Goal: Task Accomplishment & Management: Use online tool/utility

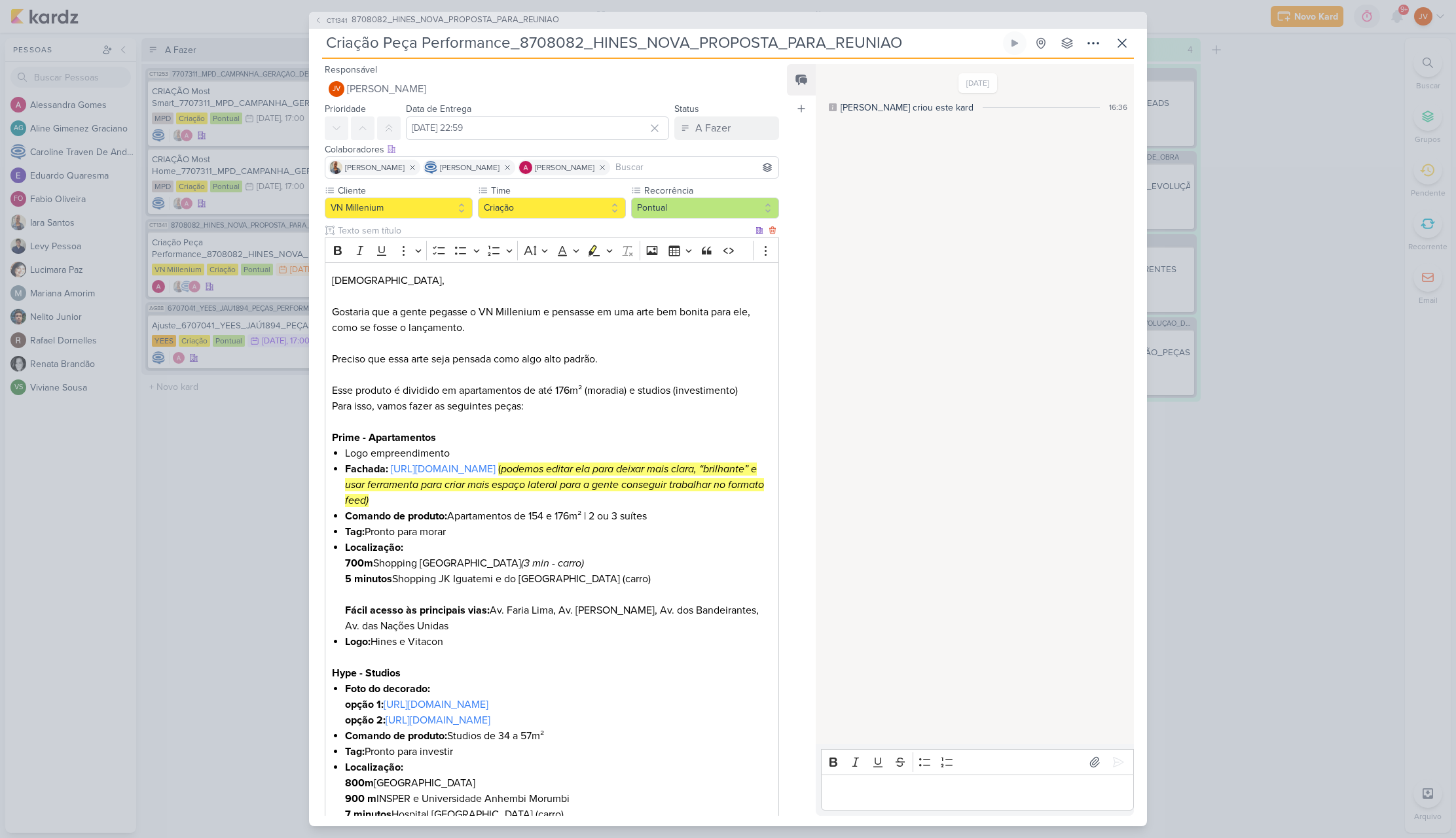
scroll to position [127, 0]
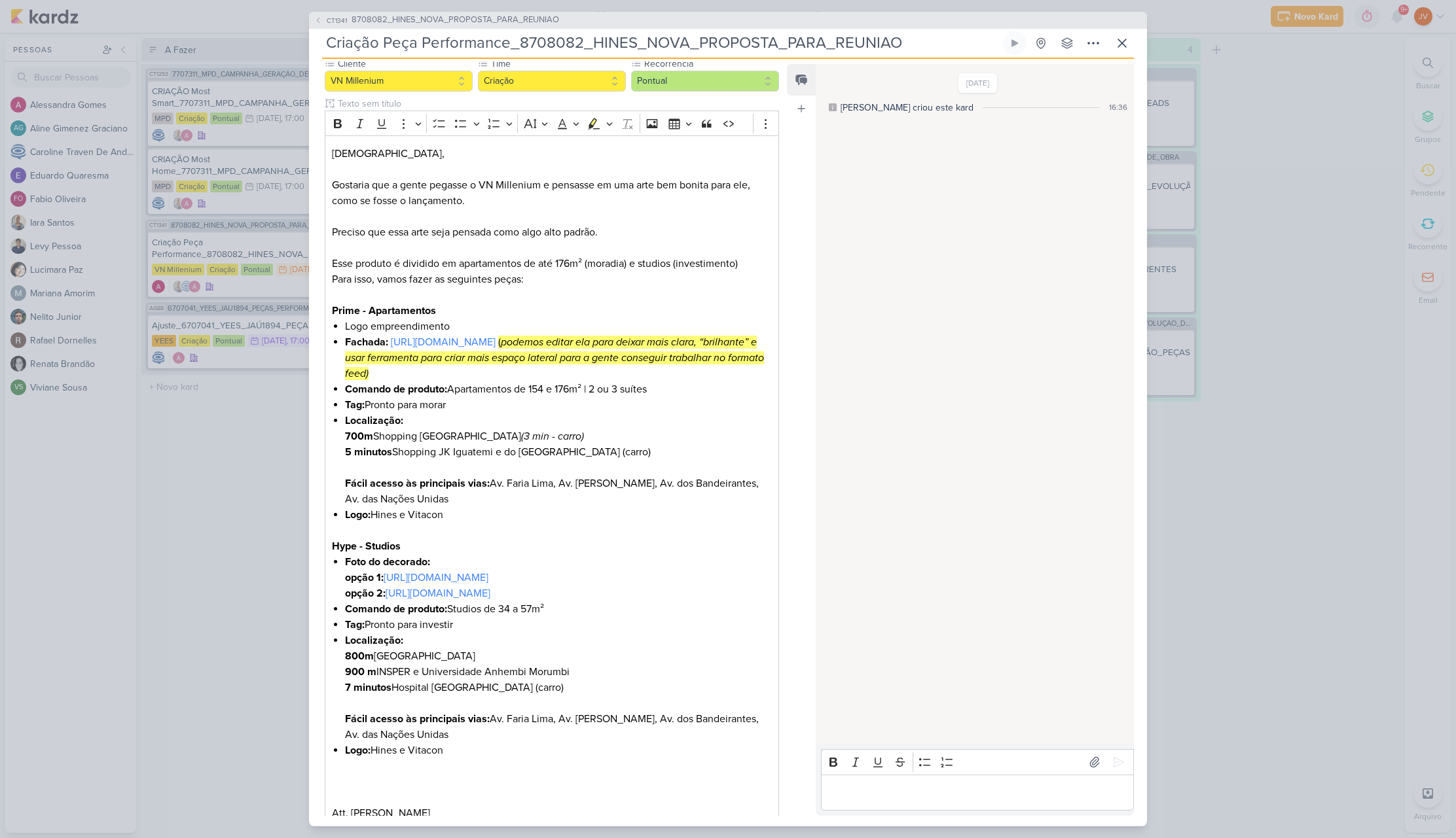
click at [203, 546] on div "CT1341 8708082_HINES_NOVA_PROPOSTA_PARA_REUNIAO Criação Peça Performance_870808…" at bounding box center [728, 419] width 1456 height 838
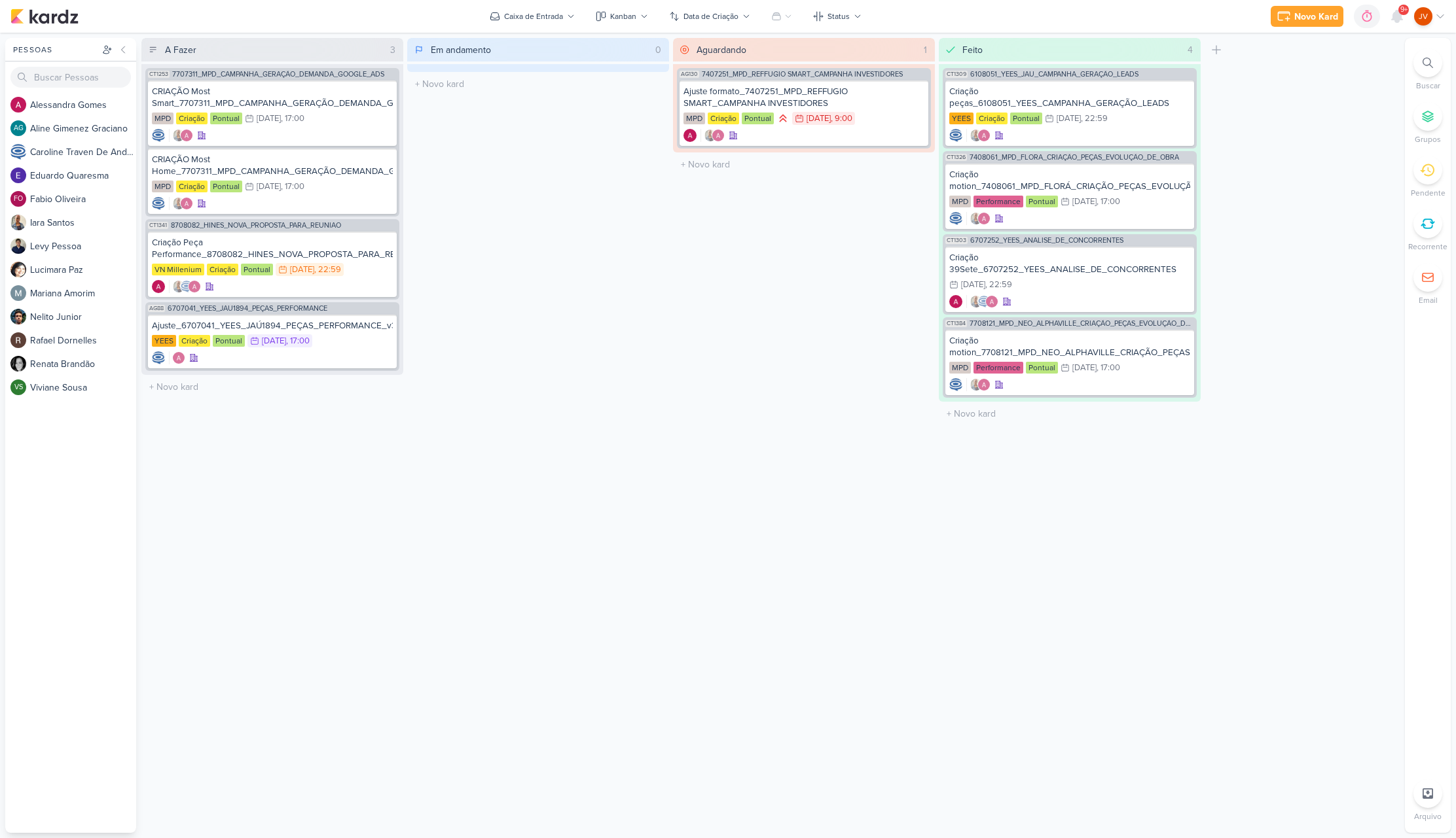
click at [1427, 177] on icon at bounding box center [1427, 171] width 15 height 15
click at [938, 640] on div "A Fazer 3 Mover Para Esquerda Mover Para Direita [GEOGRAPHIC_DATA] CT1253 77073…" at bounding box center [770, 435] width 1258 height 795
click at [306, 325] on div "Ajuste_6707041_YEES_JAÚ1894_PEÇAS_PERFORMANCE_v3" at bounding box center [272, 325] width 241 height 12
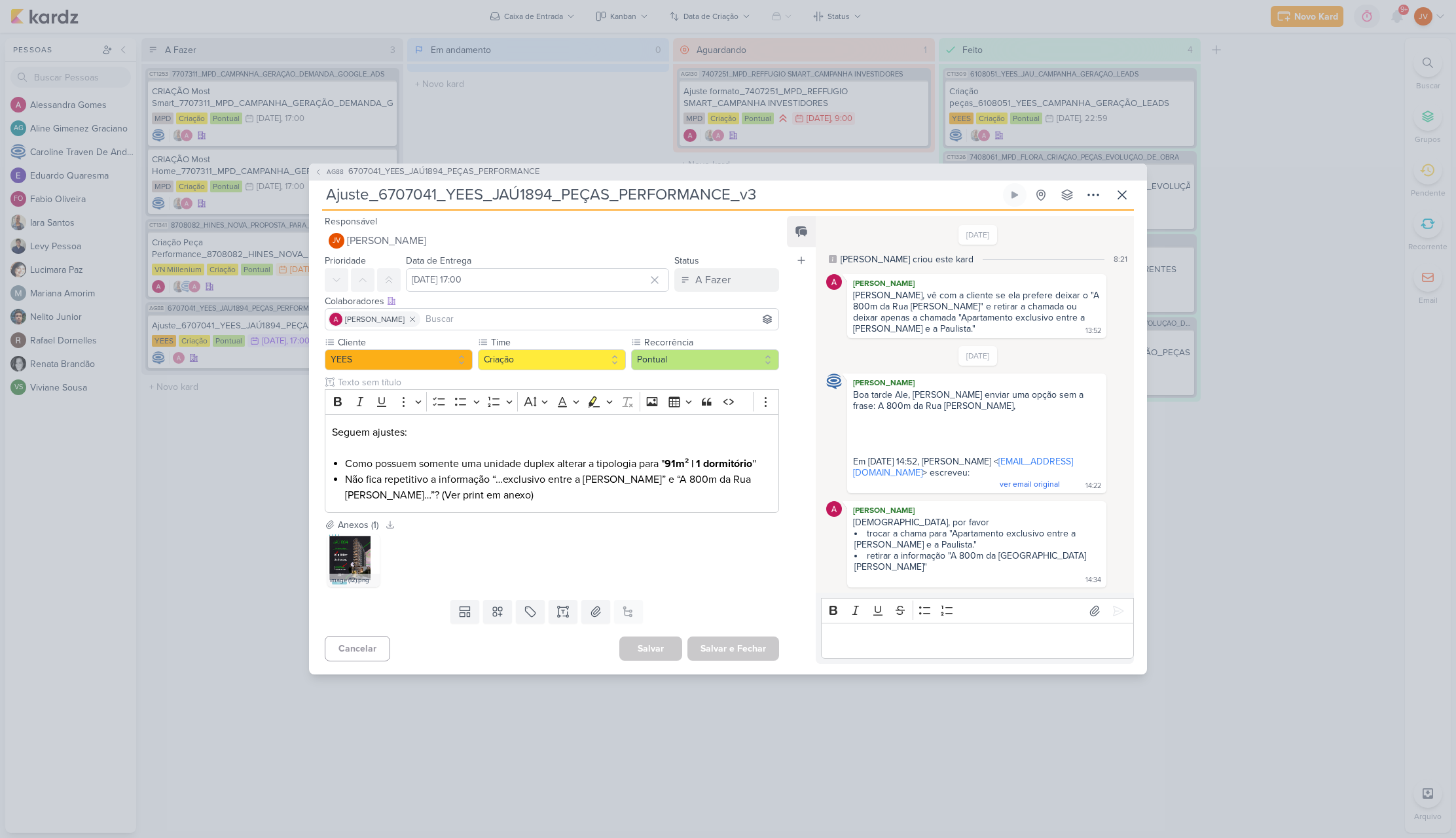
drag, startPoint x: 251, startPoint y: 437, endPoint x: 261, endPoint y: 430, distance: 12.2
click at [251, 437] on div "AG88 6707041_YEES_JAÚ1894_PEÇAS_PERFORMANCE Ajuste_6707041_YEES_JAÚ1894_PEÇAS_P…" at bounding box center [728, 419] width 1456 height 838
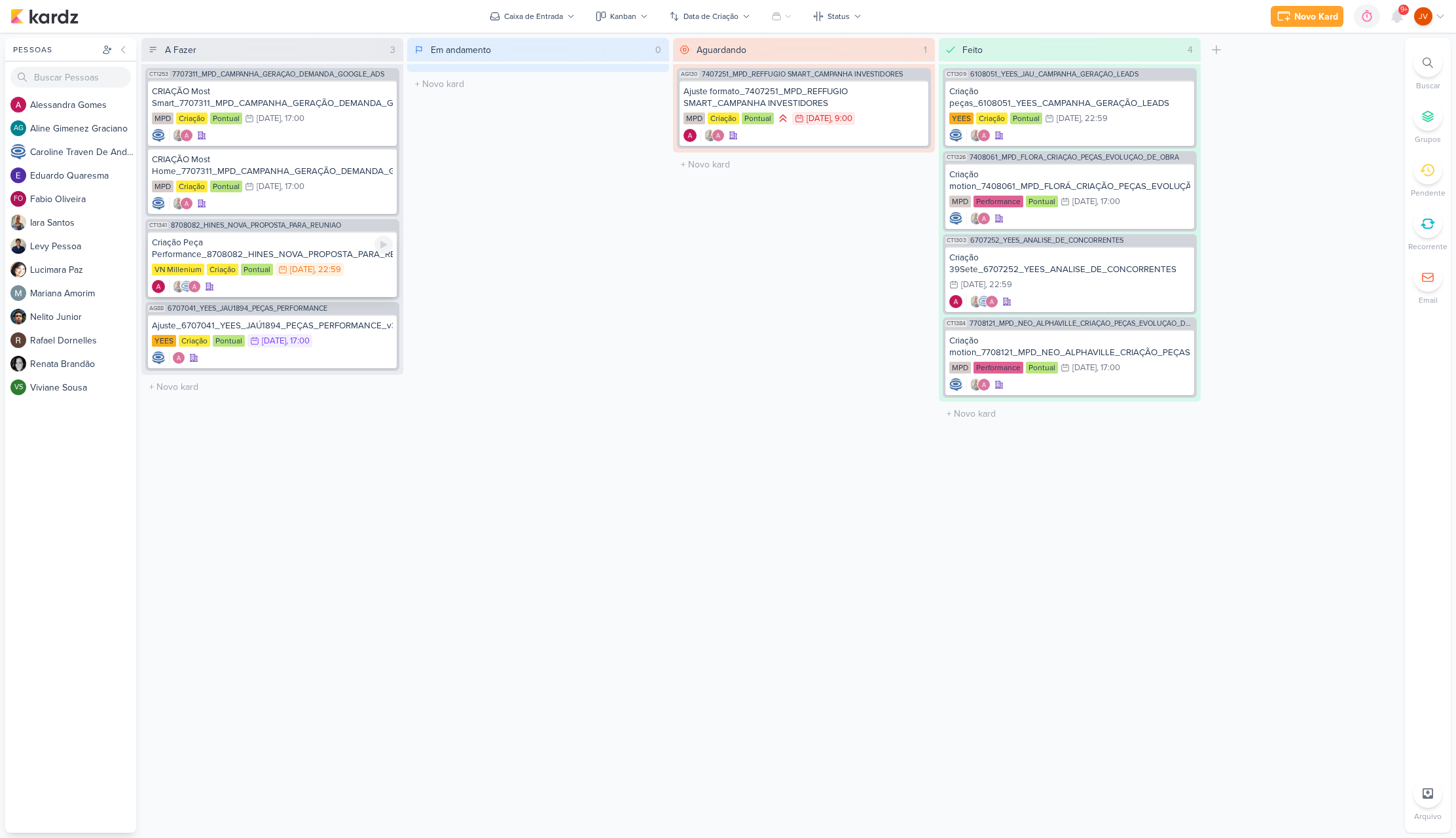
click at [263, 253] on div "Criação Peça Performance_8708082_HINES_NOVA_PROPOSTA_PARA_REUNIAO" at bounding box center [272, 249] width 241 height 24
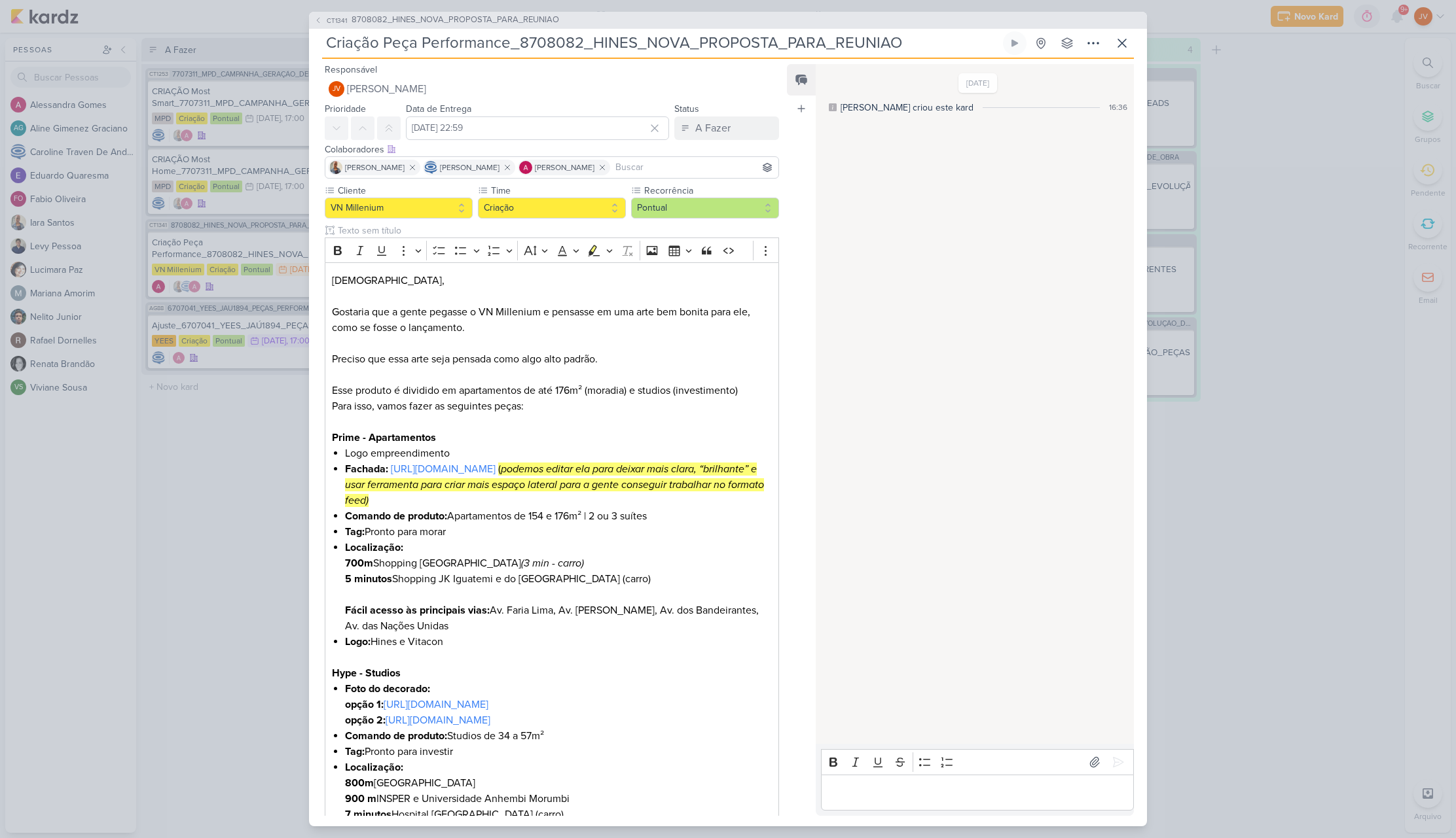
click at [226, 449] on div "CT1341 8708082_HINES_NOVA_PROPOSTA_PARA_REUNIAO Criação Peça Performance_870808…" at bounding box center [728, 419] width 1456 height 838
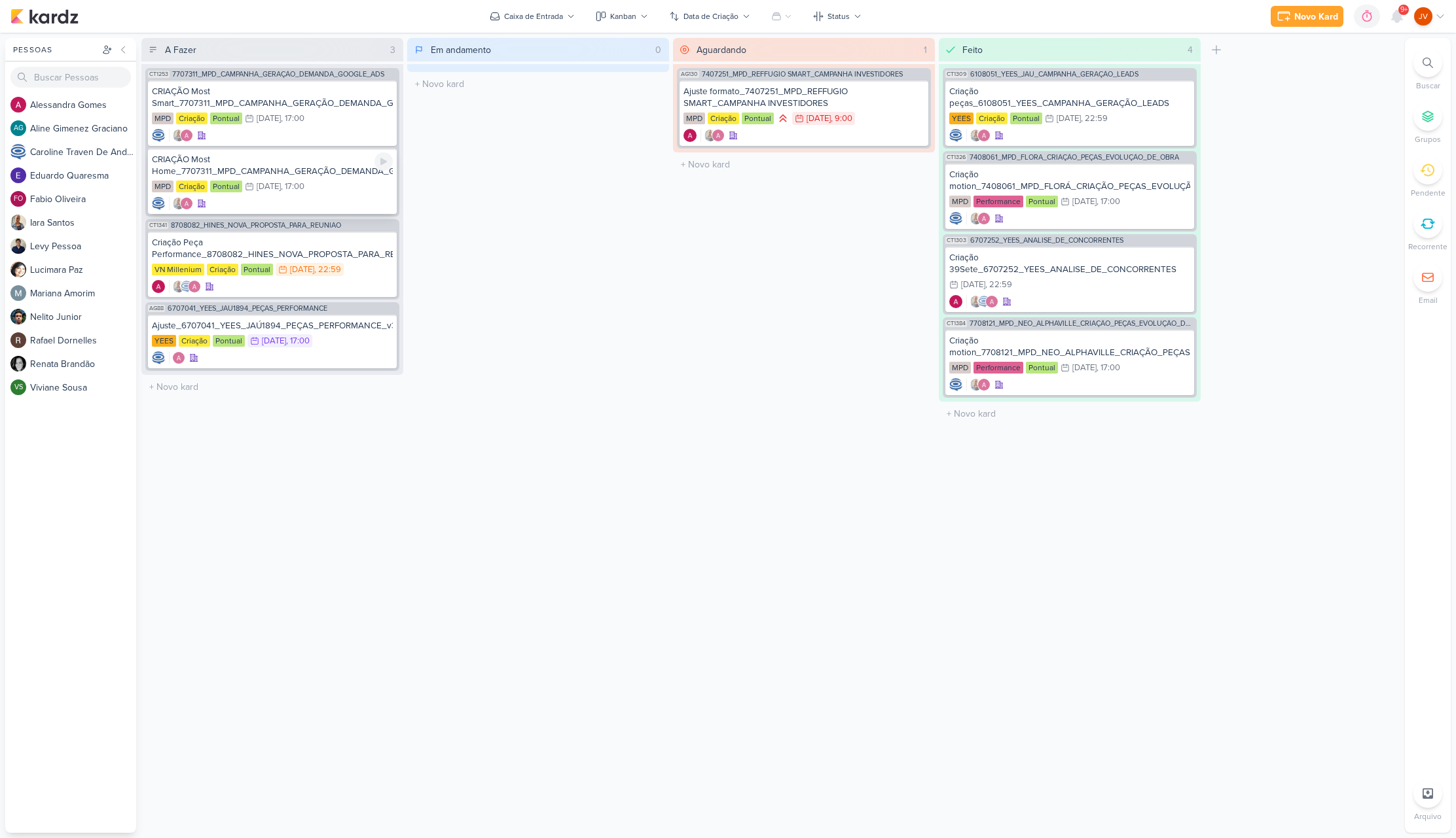
click at [278, 171] on div "CRIAÇÃO Most Home_7707311_MPD_CAMPANHA_GERAÇÃO_DEMANDA_GOOGLE_ADS" at bounding box center [272, 166] width 241 height 24
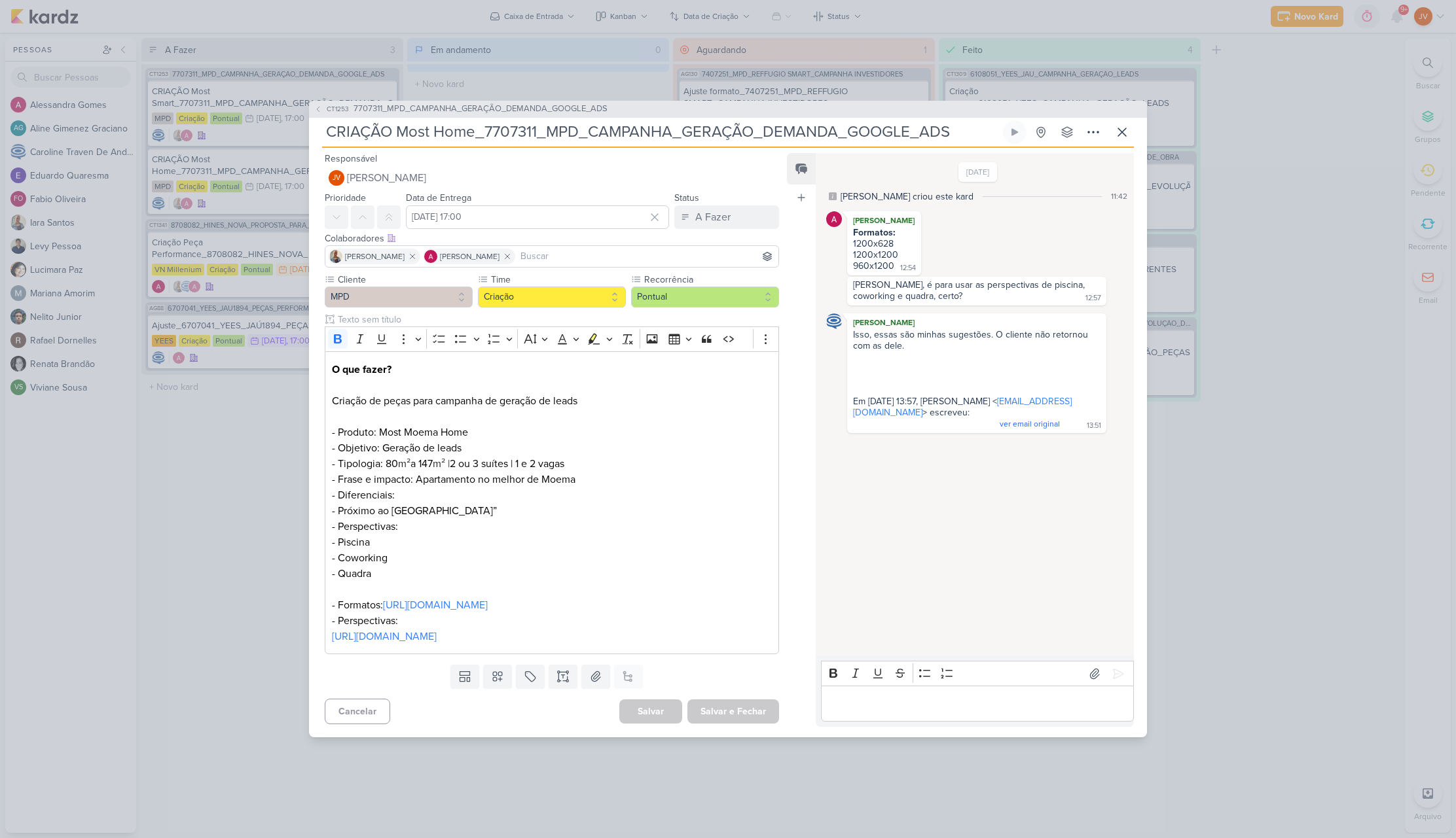
click at [206, 454] on div "CT1253 7707311_MPD_CAMPANHA_GERAÇÃO_DEMANDA_GOOGLE_ADS CRIAÇÃO Most Home_770731…" at bounding box center [728, 419] width 1456 height 838
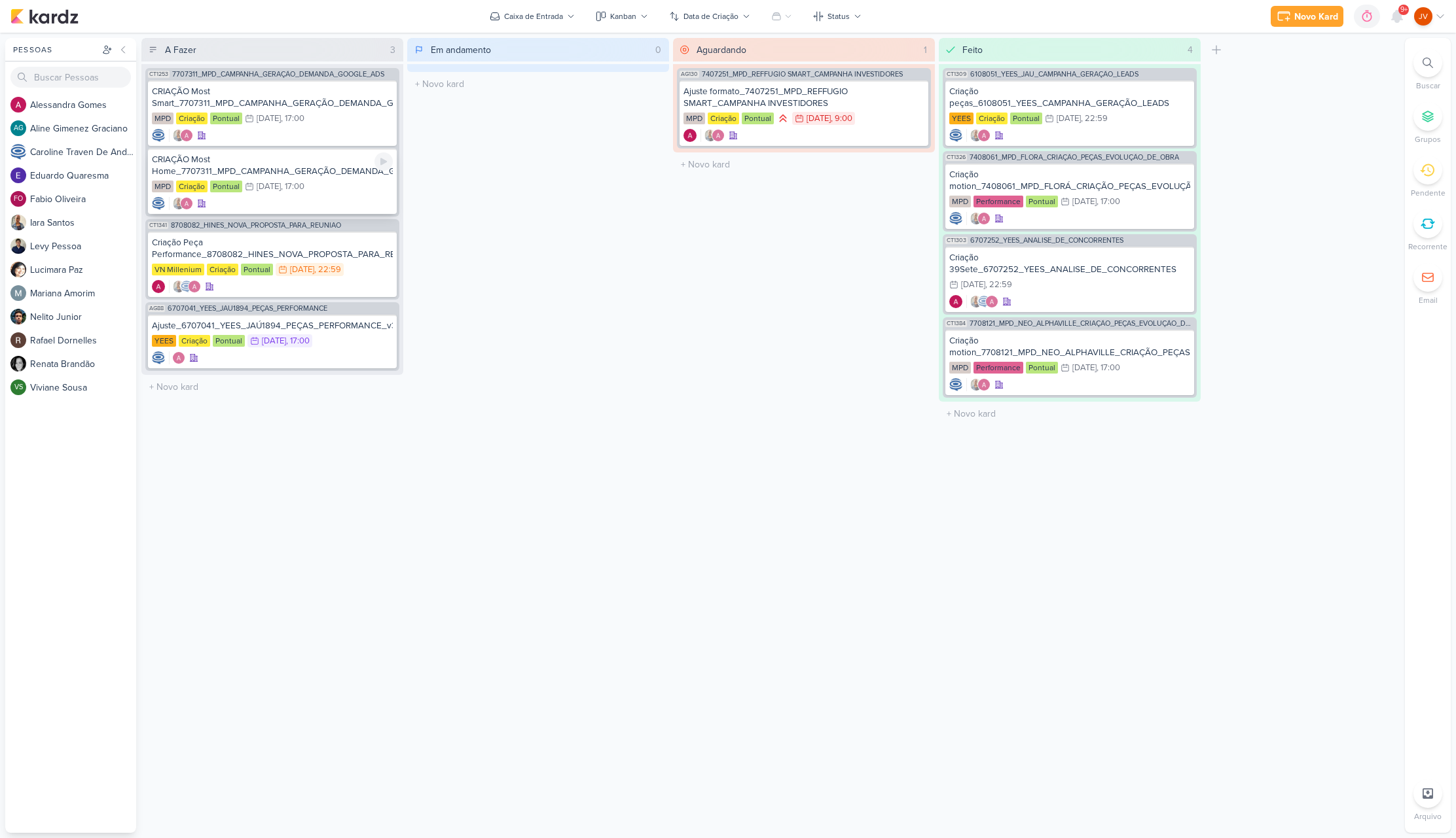
click at [303, 171] on div "CRIAÇÃO Most Home_7707311_MPD_CAMPANHA_GERAÇÃO_DEMANDA_GOOGLE_ADS" at bounding box center [272, 166] width 241 height 24
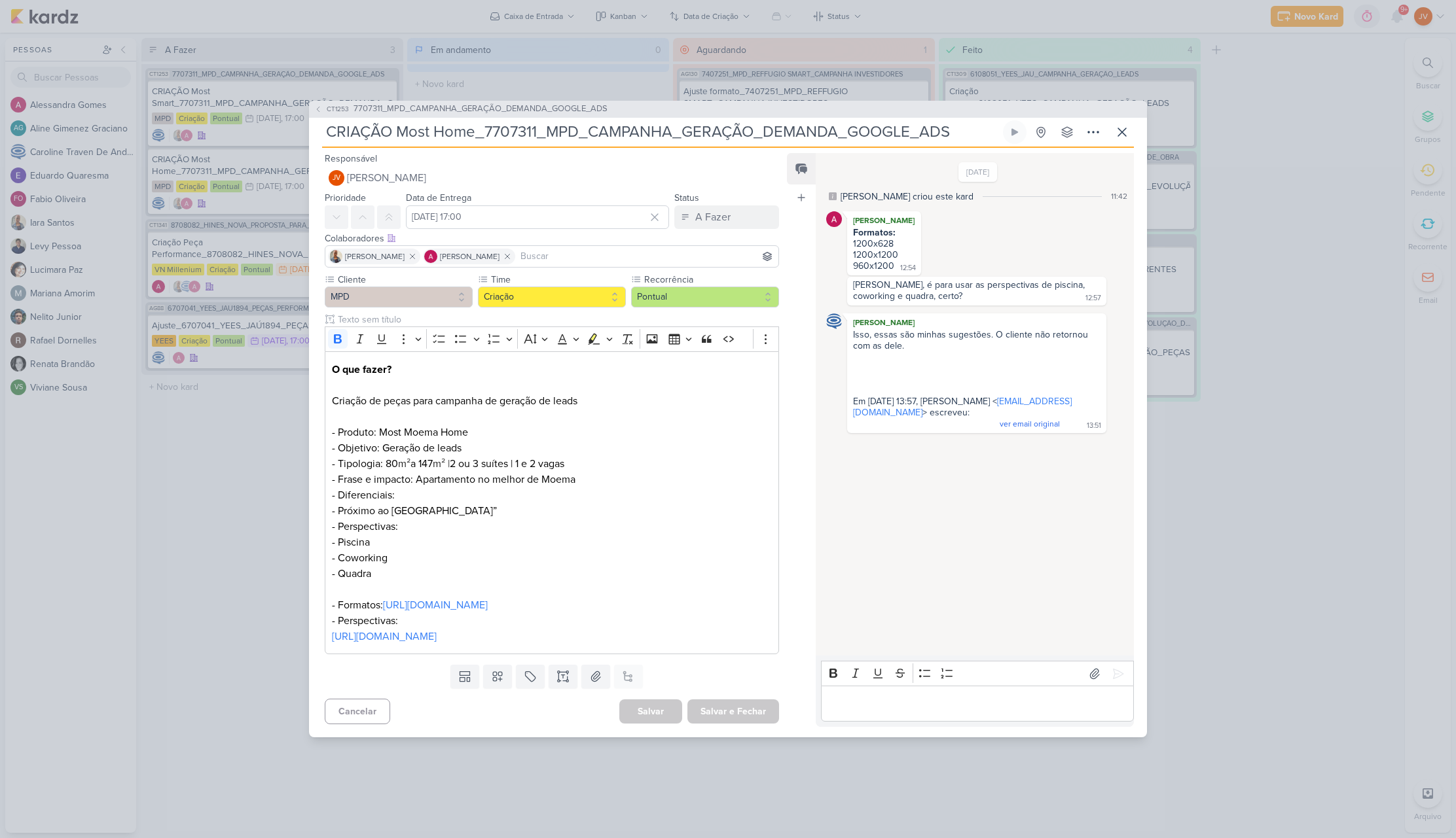
click at [222, 420] on div "CT1253 7707311_MPD_CAMPANHA_GERAÇÃO_DEMANDA_GOOGLE_ADS CRIAÇÃO Most Home_770731…" at bounding box center [728, 419] width 1456 height 838
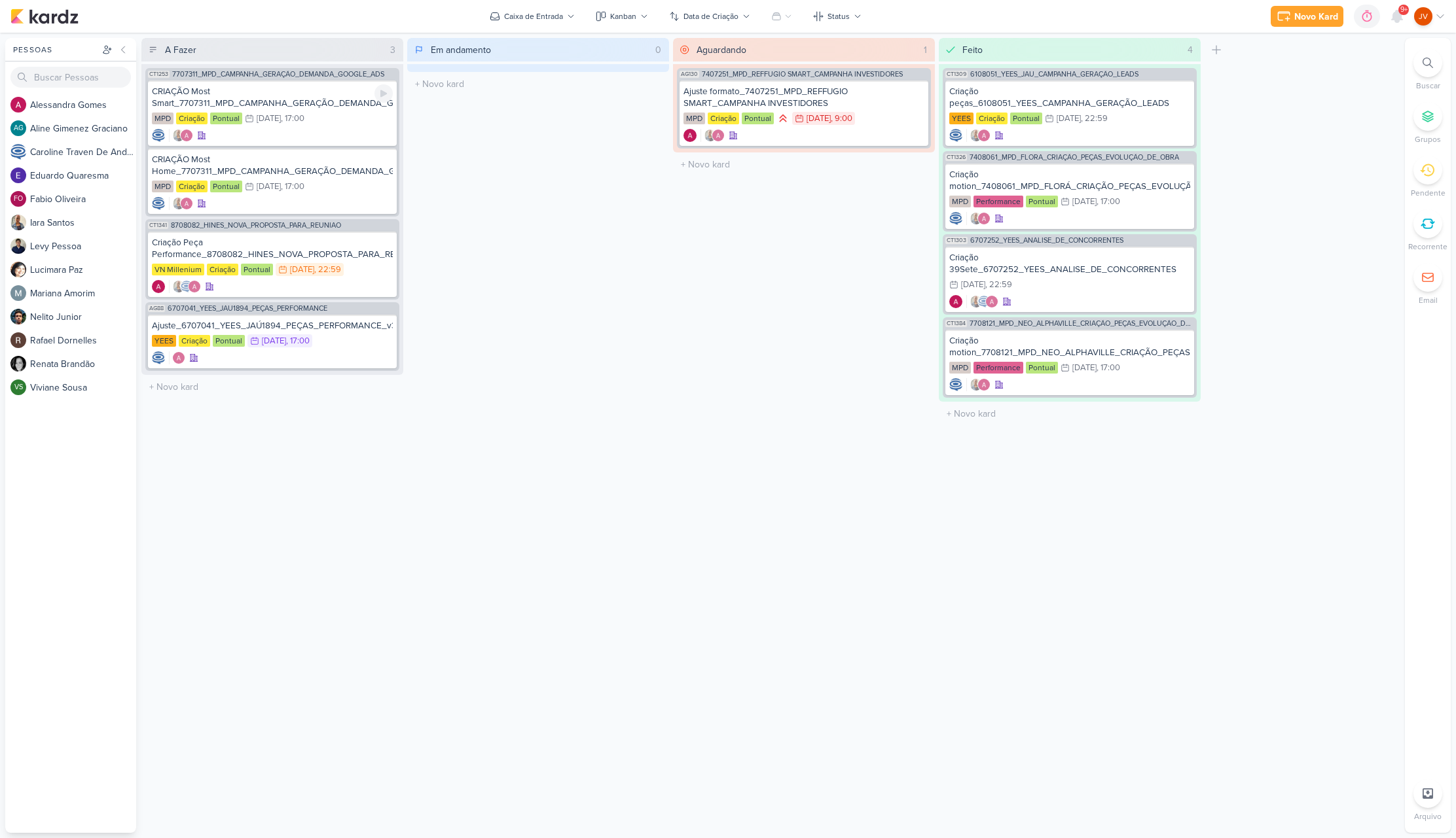
click at [313, 105] on div "CRIAÇÃO Most Smart_7707311_MPD_CAMPANHA_GERAÇÃO_DEMANDA_GOOGLE_ADS" at bounding box center [272, 98] width 241 height 24
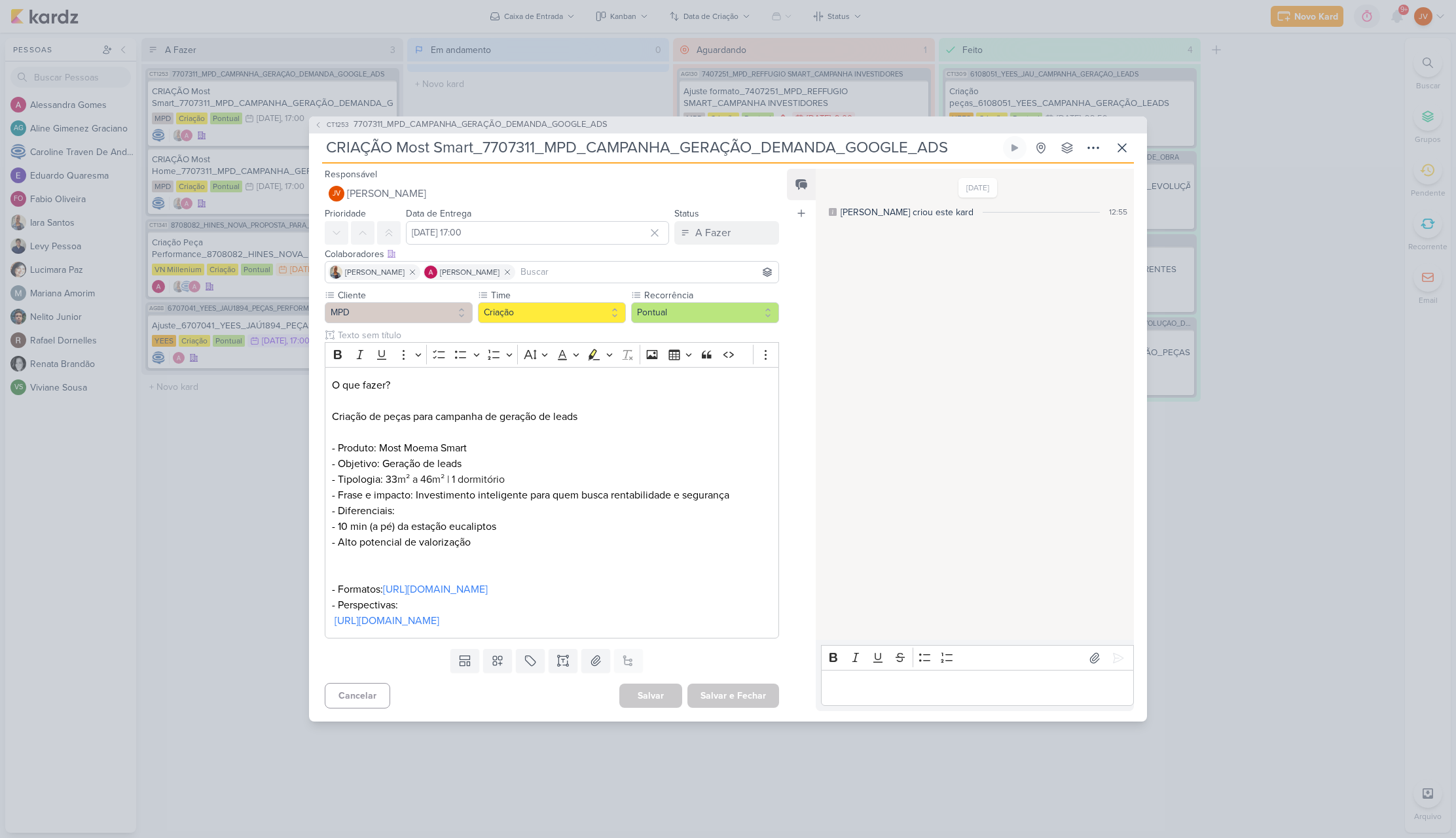
drag, startPoint x: 1241, startPoint y: 423, endPoint x: 1251, endPoint y: 423, distance: 10.0
click at [1242, 423] on div "CT1253 7707311_MPD_CAMPANHA_GERAÇÃO_DEMANDA_GOOGLE_ADS CRIAÇÃO Most Smart_77073…" at bounding box center [728, 419] width 1456 height 838
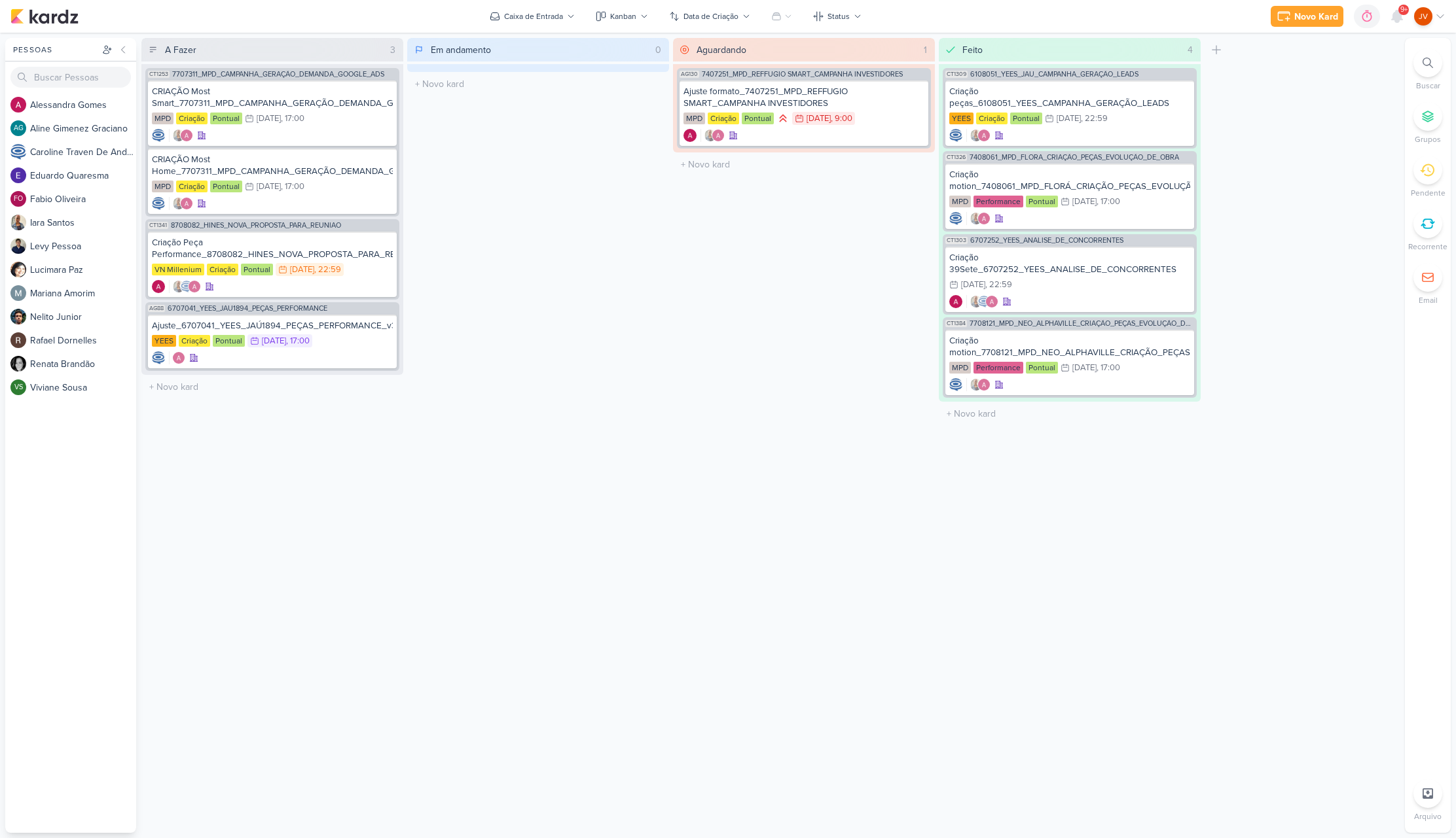
click at [1431, 220] on icon at bounding box center [1427, 224] width 15 height 15
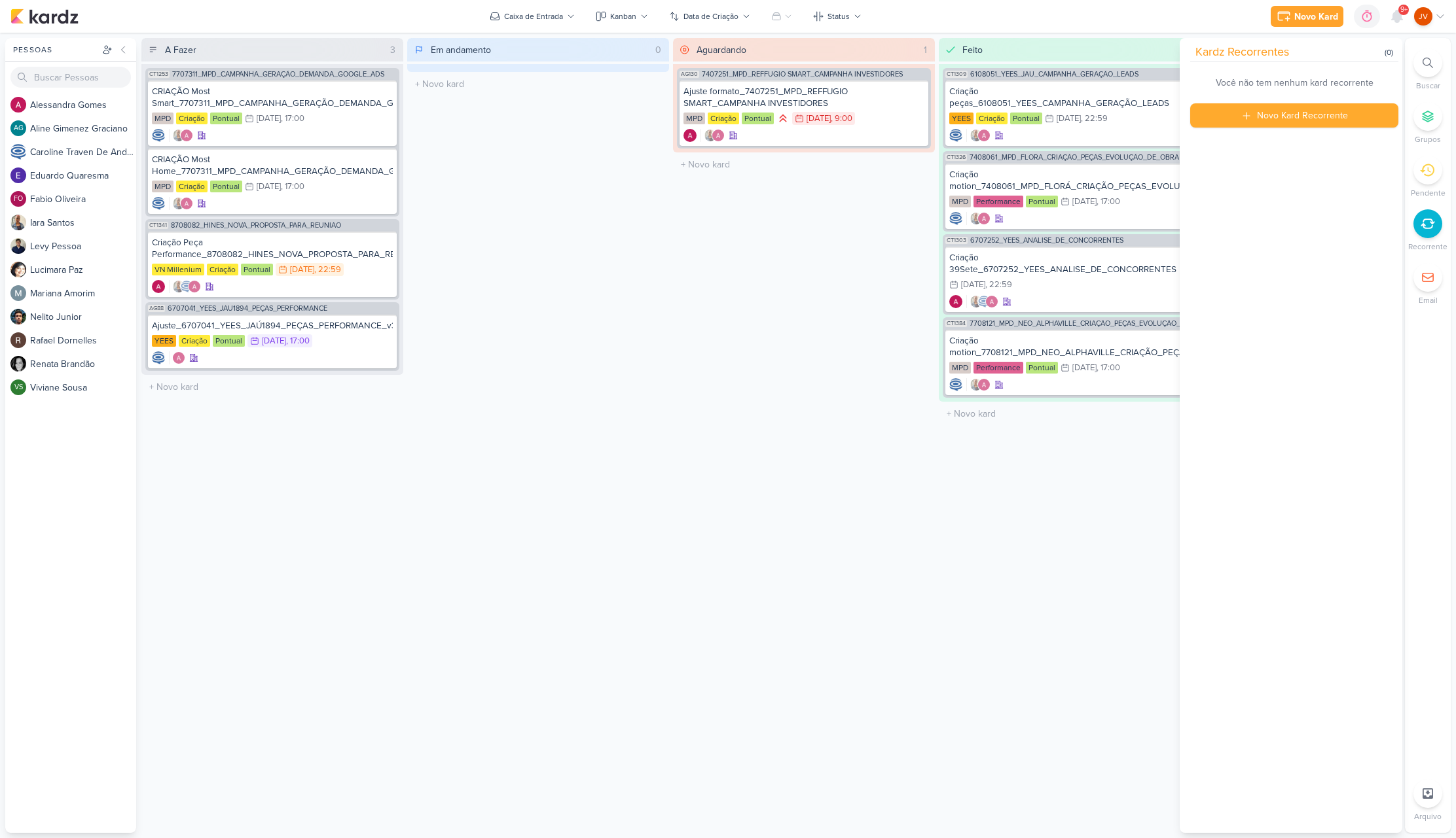
click at [1433, 220] on icon at bounding box center [1427, 224] width 15 height 15
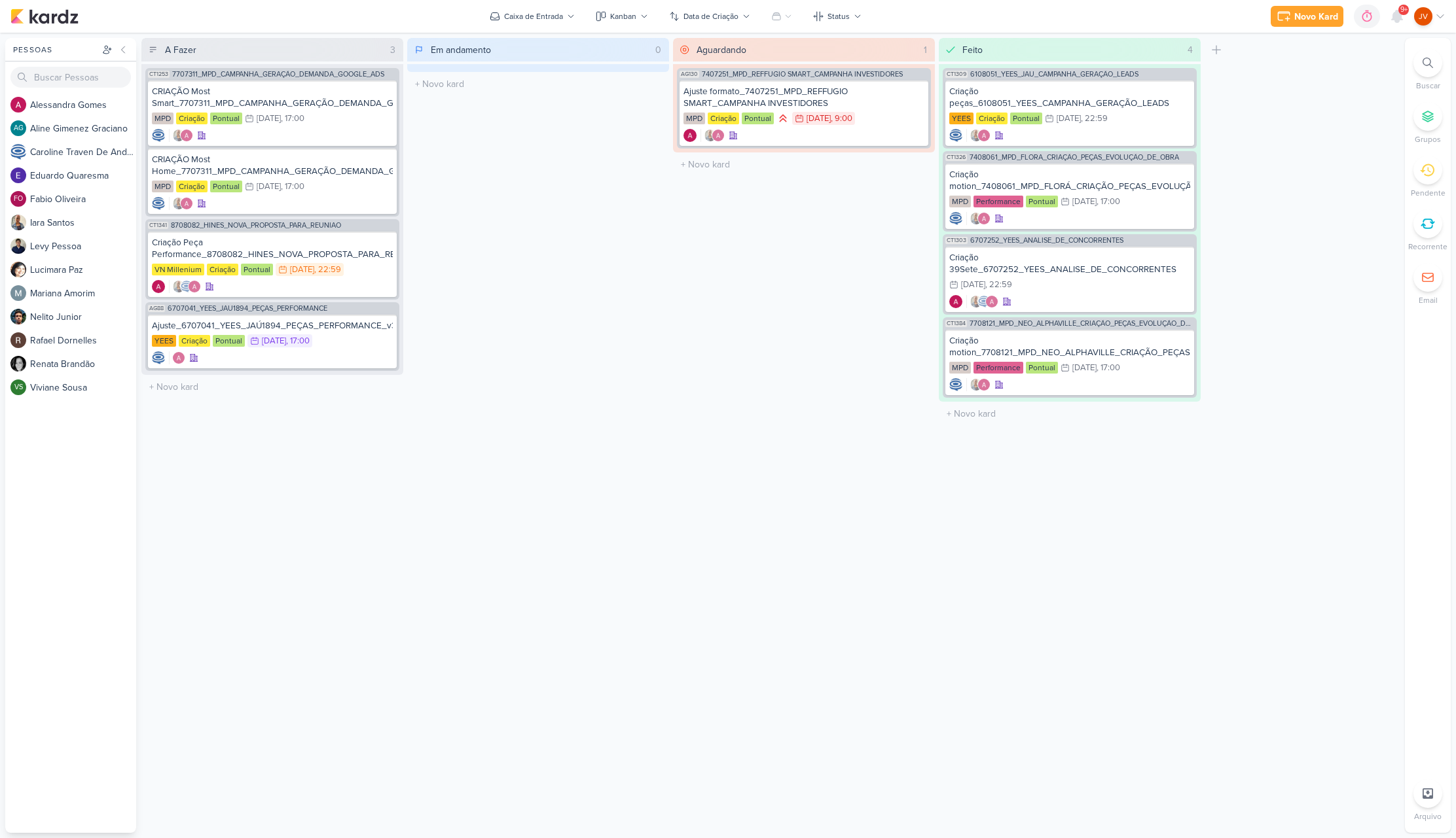
click at [1425, 168] on icon at bounding box center [1427, 171] width 15 height 15
click at [1396, 18] on icon at bounding box center [1396, 16] width 10 height 12
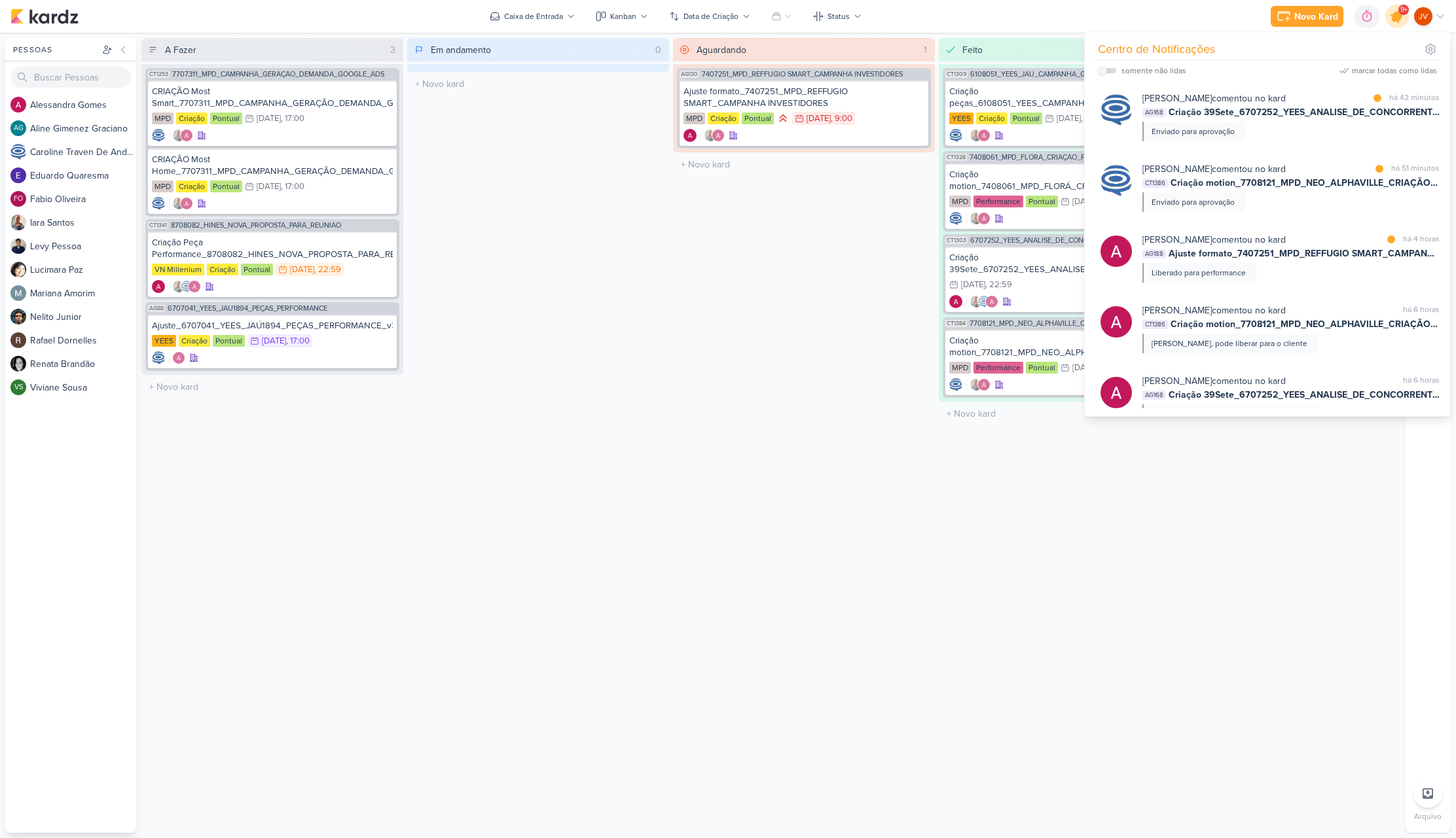
click at [1396, 18] on icon at bounding box center [1396, 16] width 16 height 16
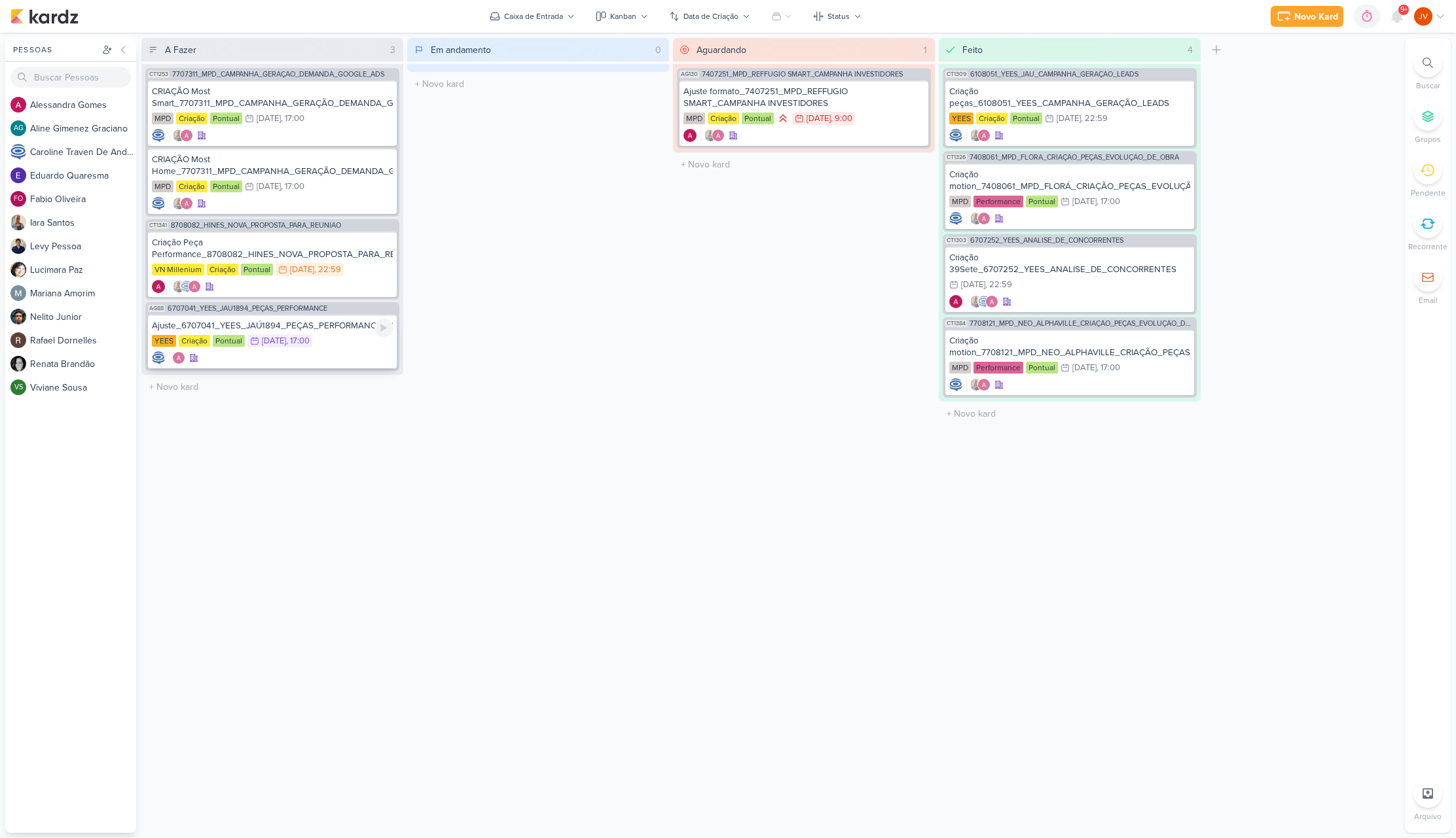
click at [340, 326] on div "Ajuste_6707041_YEES_JAÚ1894_PEÇAS_PERFORMANCE_v3" at bounding box center [272, 325] width 241 height 12
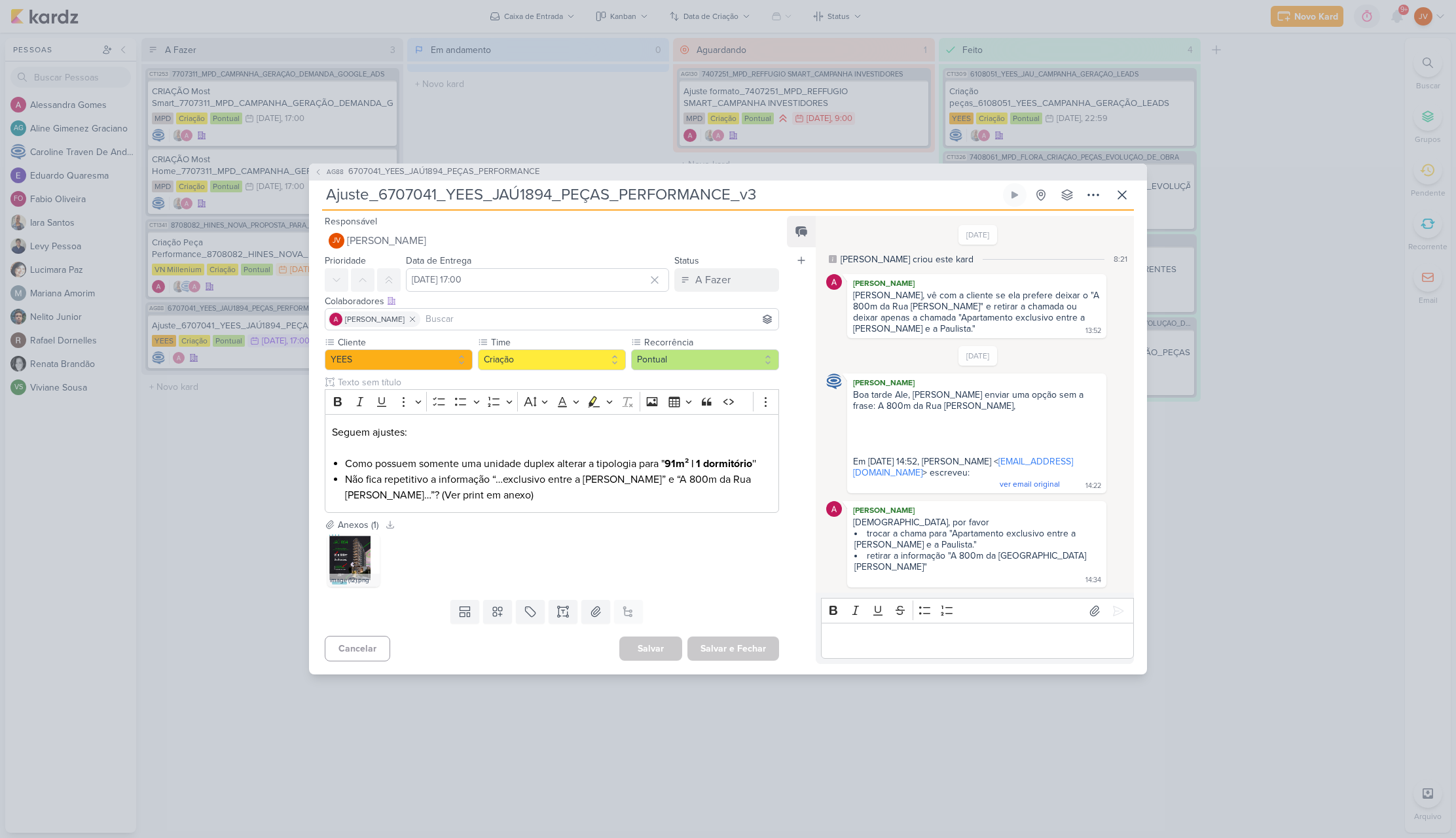
click at [197, 533] on div "AG88 6707041_YEES_JAÚ1894_PEÇAS_PERFORMANCE Ajuste_6707041_YEES_JAÚ1894_PEÇAS_P…" at bounding box center [728, 419] width 1456 height 838
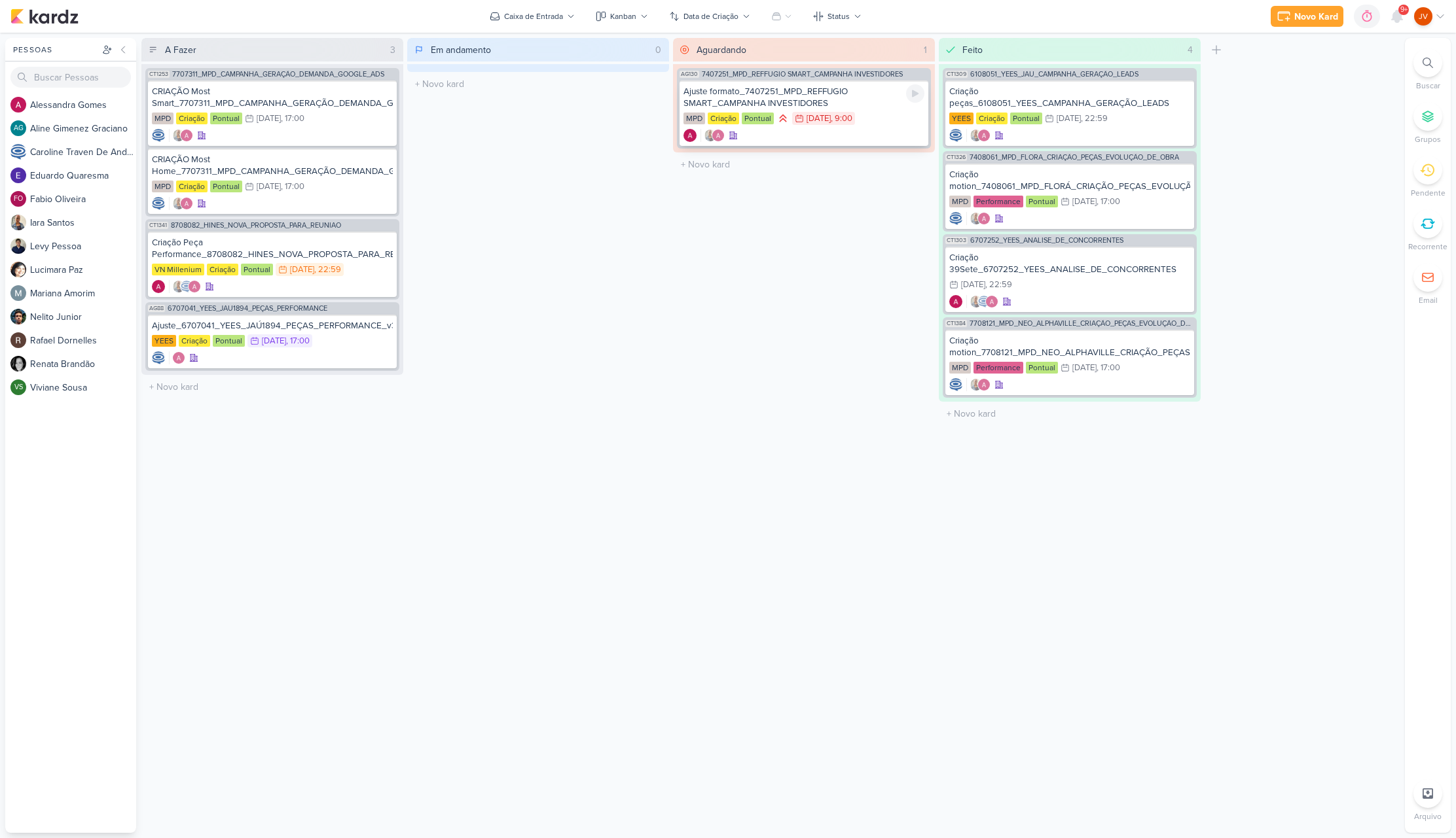
click at [812, 100] on div "Ajuste formato_7407251_MPD_REFFUGIO SMART_CAMPANHA INVESTIDORES" at bounding box center [803, 98] width 241 height 24
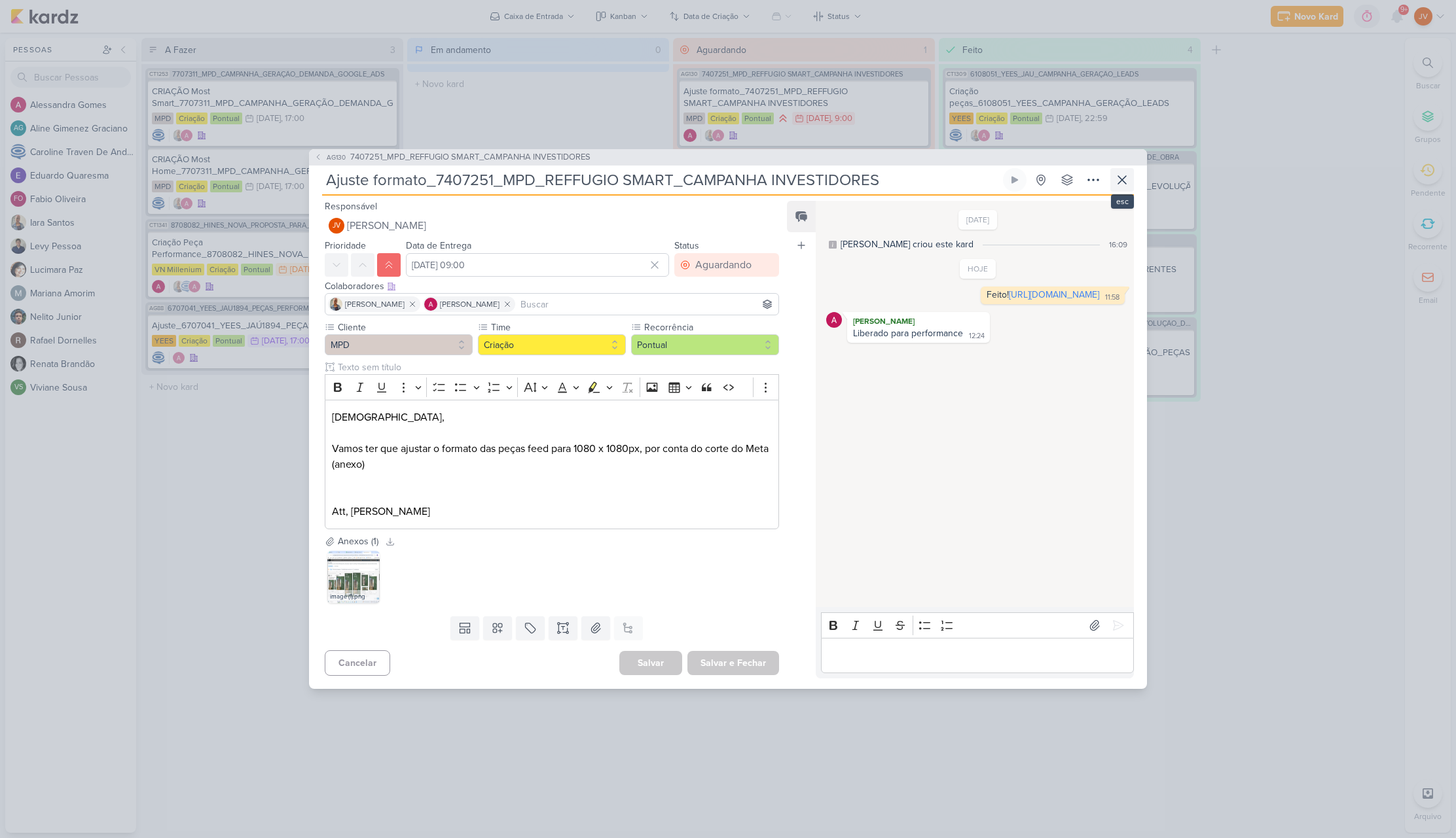
click at [1120, 177] on icon at bounding box center [1121, 180] width 16 height 16
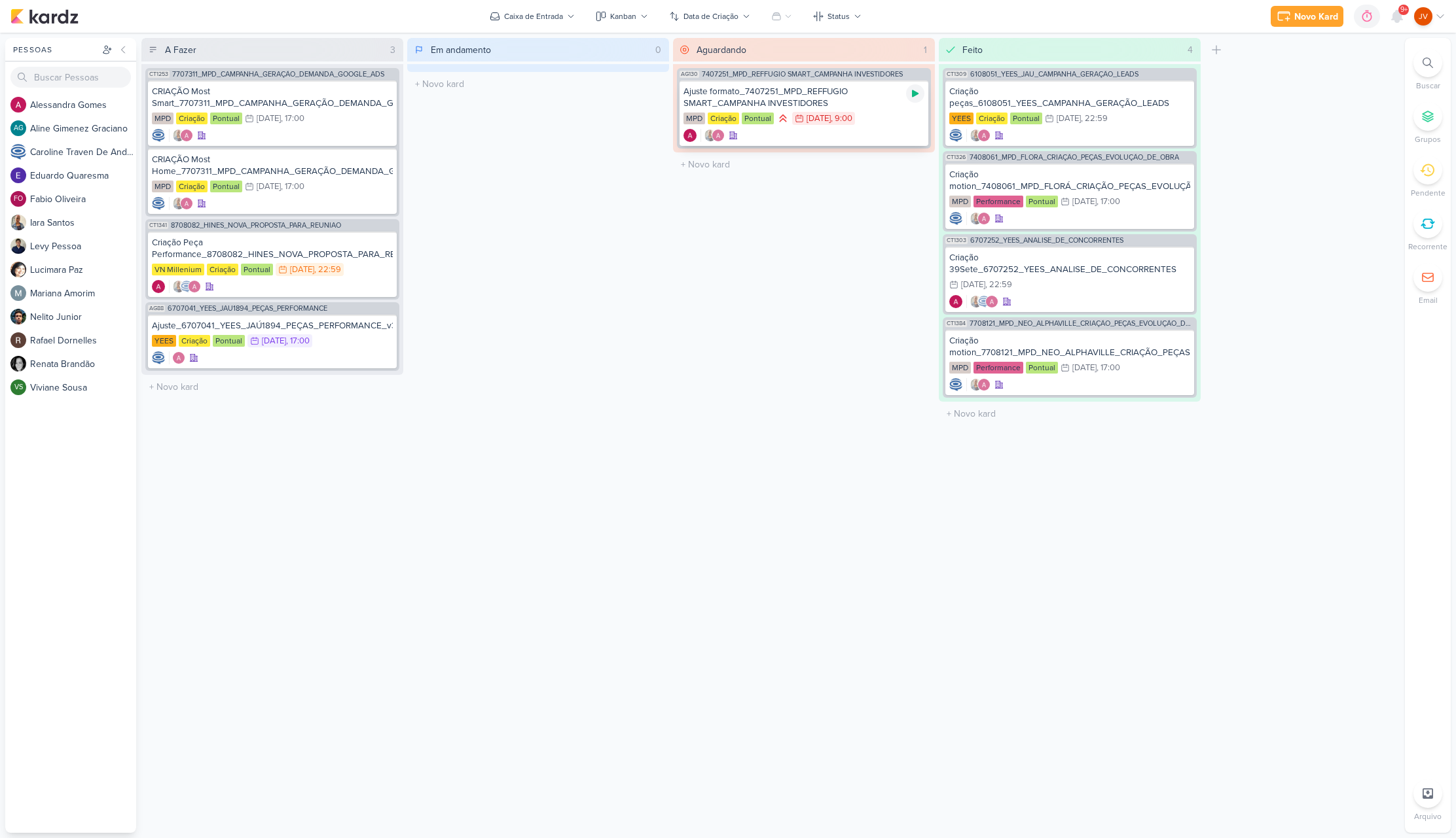
scroll to position [0, 1]
click at [923, 48] on icon at bounding box center [922, 49] width 10 height 10
click at [746, 47] on input "Aguardando" at bounding box center [797, 50] width 207 height 18
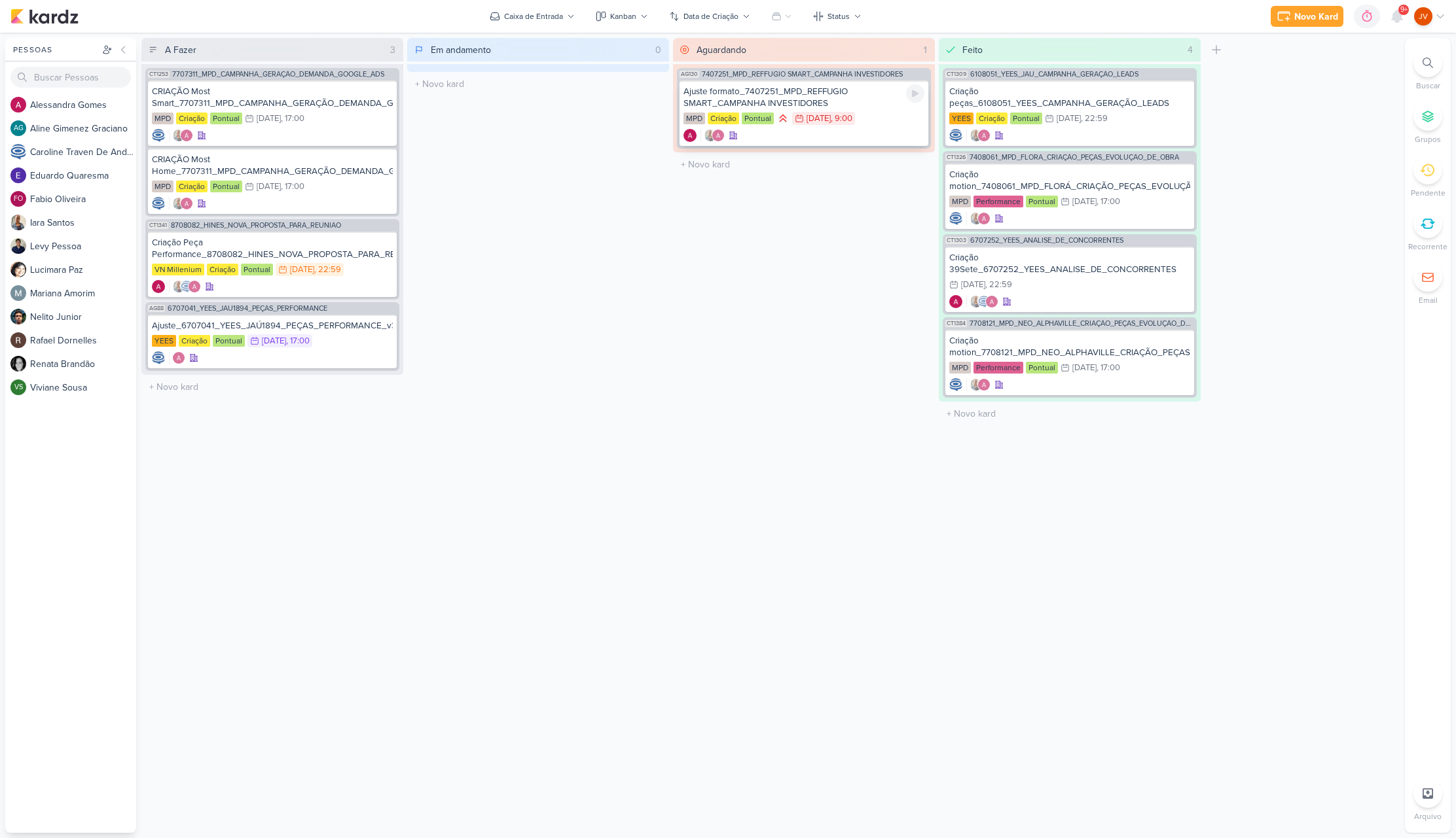
click at [795, 91] on div "Ajuste formato_7407251_MPD_REFFUGIO SMART_CAMPANHA INVESTIDORES" at bounding box center [803, 98] width 241 height 24
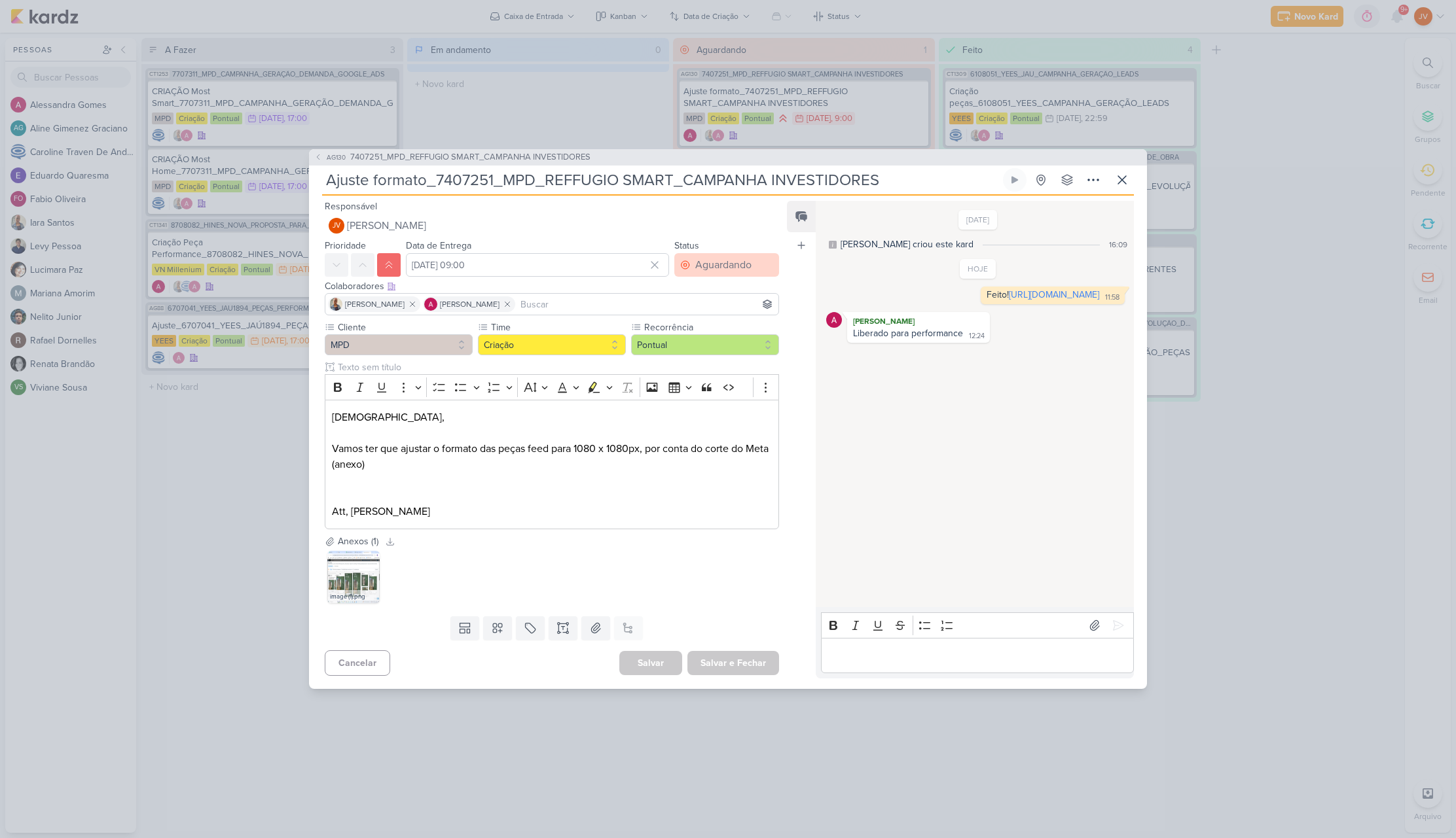
click at [704, 264] on div "Aguardando" at bounding box center [723, 265] width 56 height 16
click at [696, 355] on div "Feito" at bounding box center [698, 360] width 20 height 14
click at [732, 663] on button "Salvar e Fechar" at bounding box center [732, 663] width 91 height 24
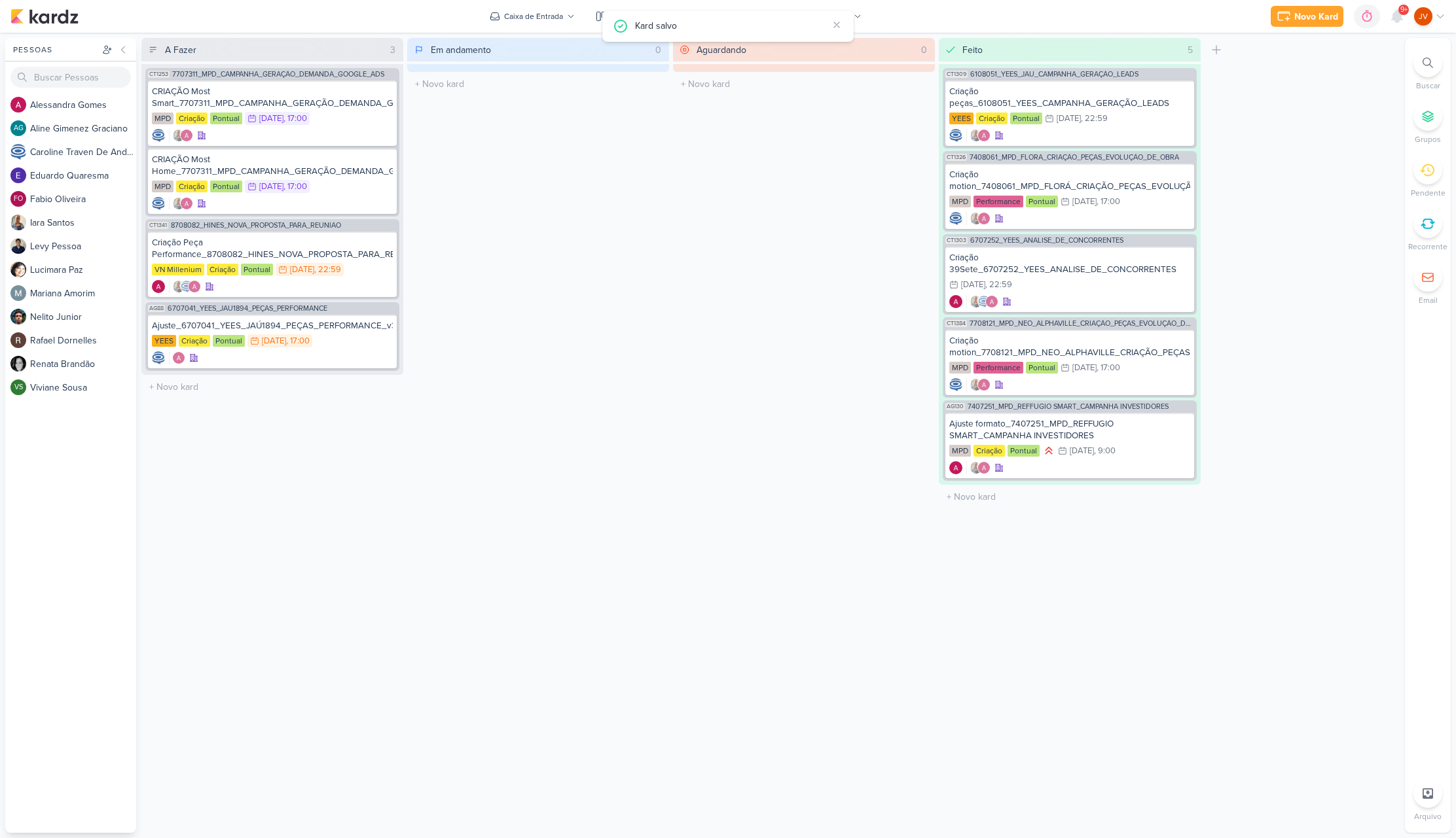
click at [750, 589] on div "Aguardando 0 Mover Para Esquerda Mover Para Direita [GEOGRAPHIC_DATA] O título …" at bounding box center [804, 435] width 262 height 795
